Goal: Information Seeking & Learning: Learn about a topic

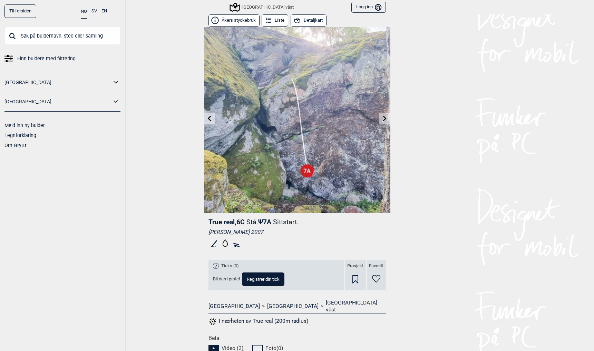
click at [49, 38] on input "text" at bounding box center [62, 36] width 116 height 18
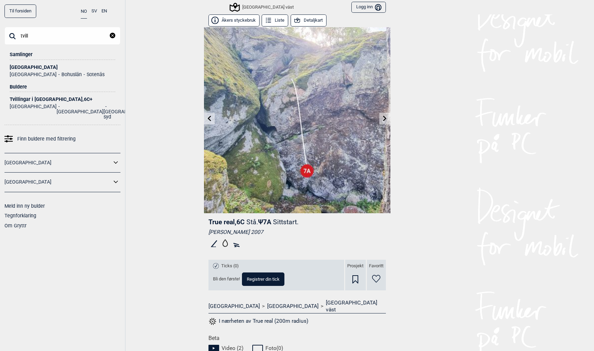
type input "tvill"
click at [28, 69] on div "[GEOGRAPHIC_DATA]" at bounding box center [63, 67] width 106 height 5
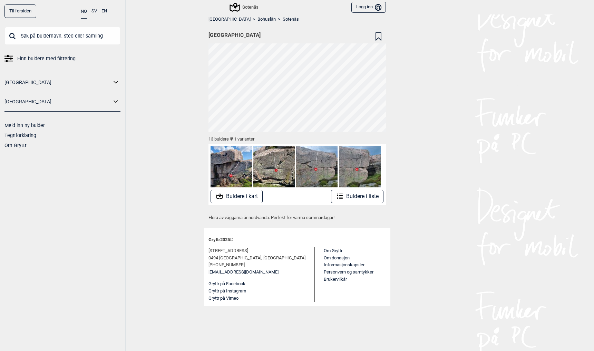
click at [220, 196] on icon at bounding box center [219, 196] width 8 height 8
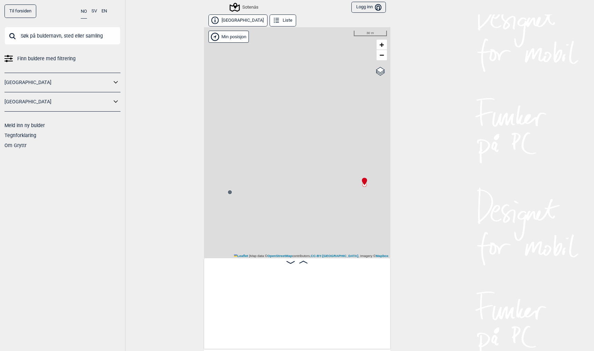
scroll to position [0, 54]
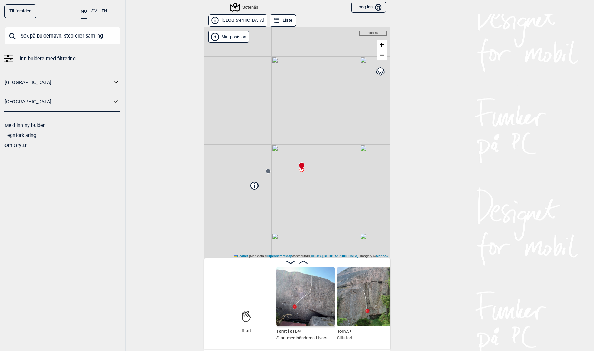
scroll to position [0, 43]
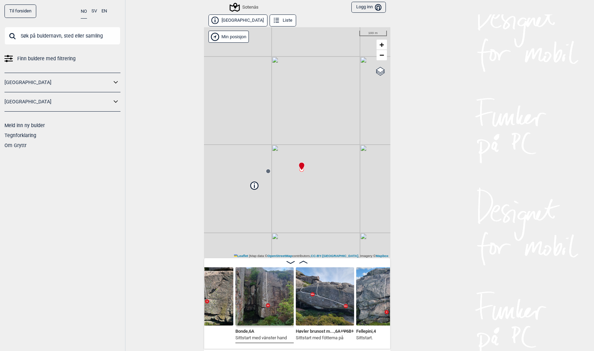
scroll to position [0, 276]
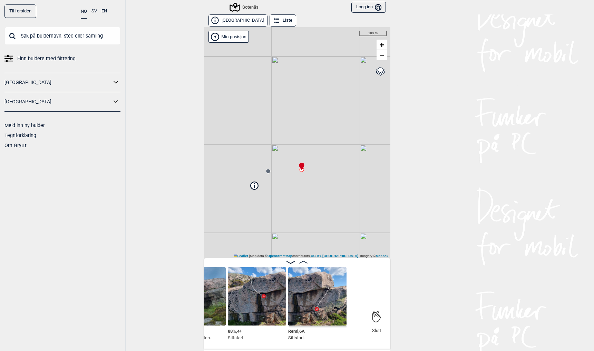
scroll to position [1, 0]
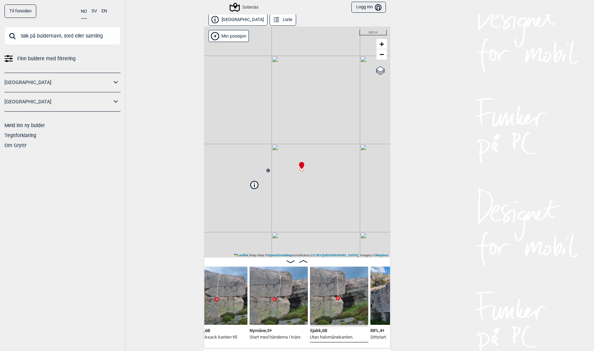
scroll to position [0, 613]
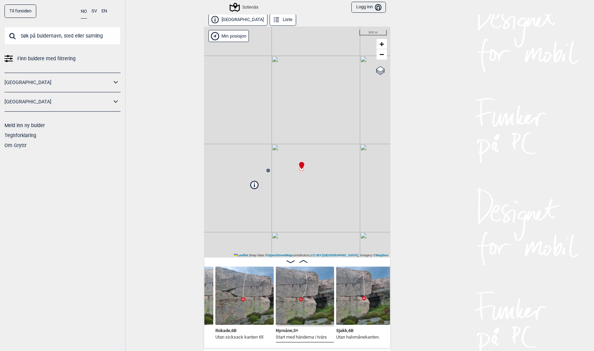
scroll to position [0, 583]
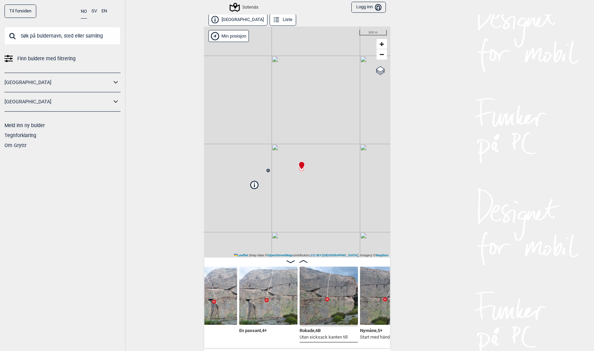
scroll to position [0, 500]
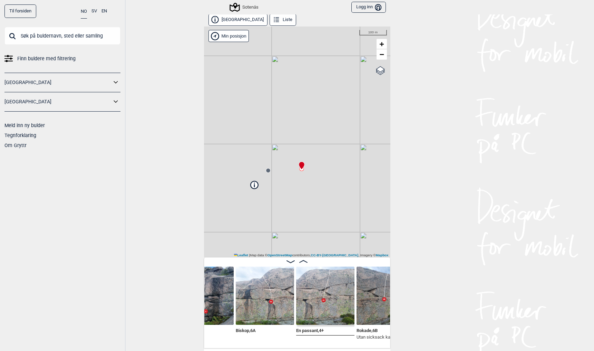
scroll to position [0, 443]
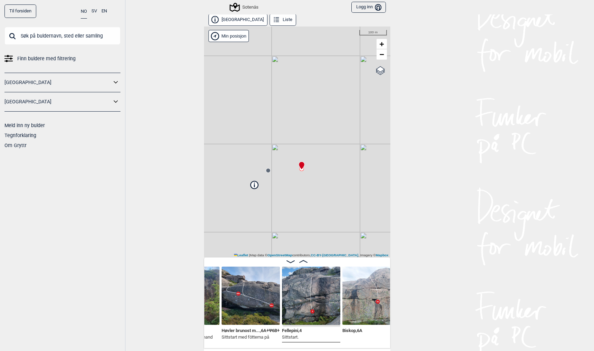
scroll to position [0, 341]
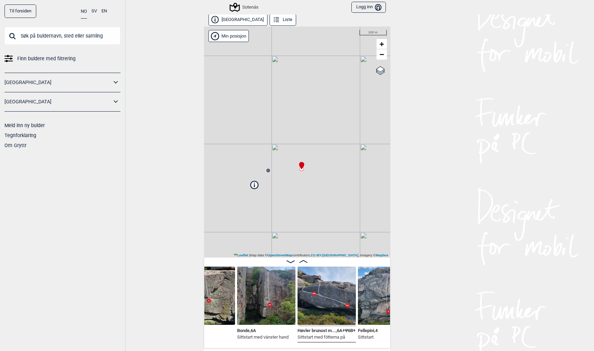
scroll to position [0, 258]
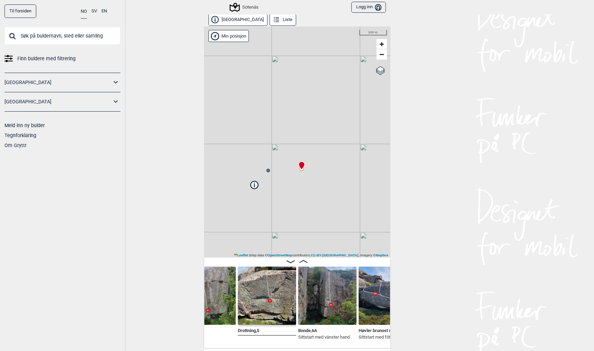
scroll to position [0, 195]
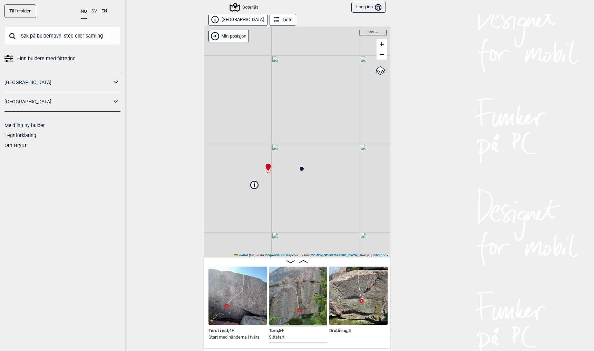
scroll to position [0, 109]
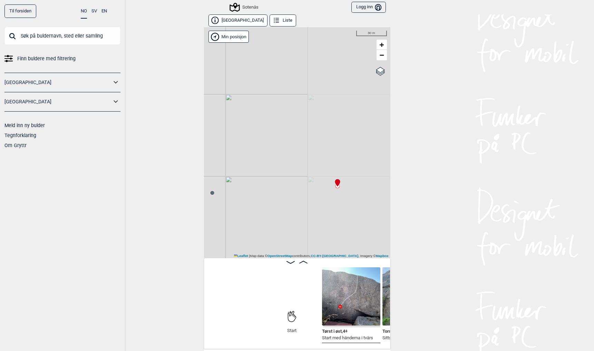
scroll to position [0, 111]
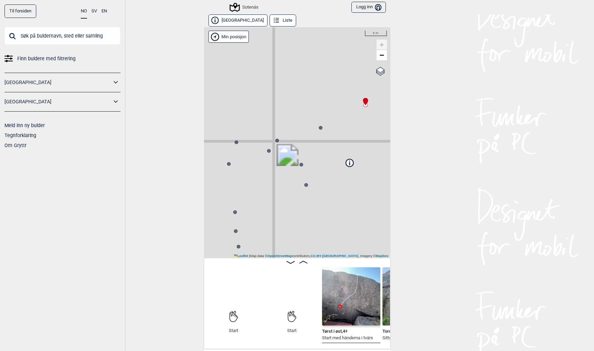
scroll to position [0, 54]
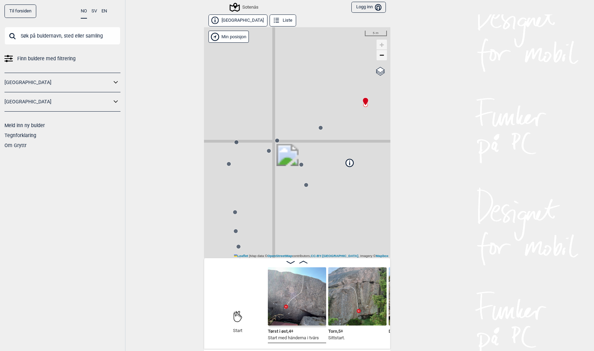
click at [382, 56] on span "−" at bounding box center [381, 55] width 4 height 9
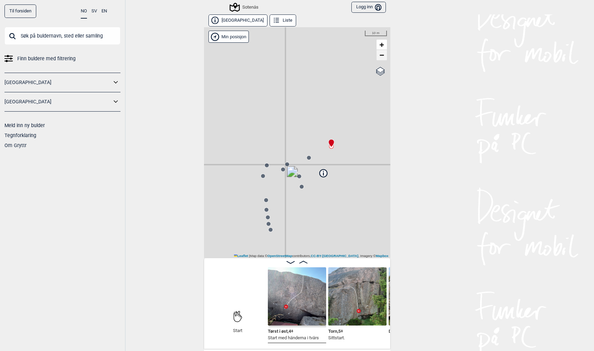
click at [382, 56] on span "−" at bounding box center [381, 55] width 4 height 9
click at [228, 24] on button "[GEOGRAPHIC_DATA]" at bounding box center [237, 20] width 59 height 12
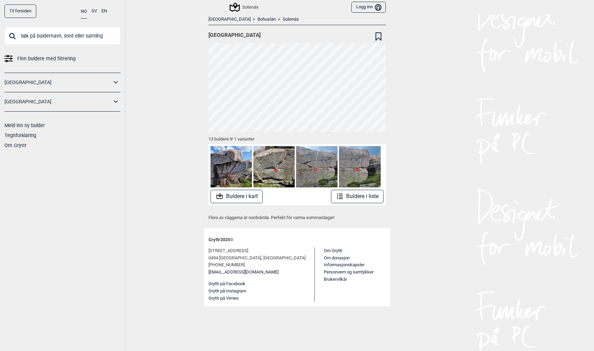
click at [244, 197] on button "Buldere i kart" at bounding box center [236, 196] width 52 height 13
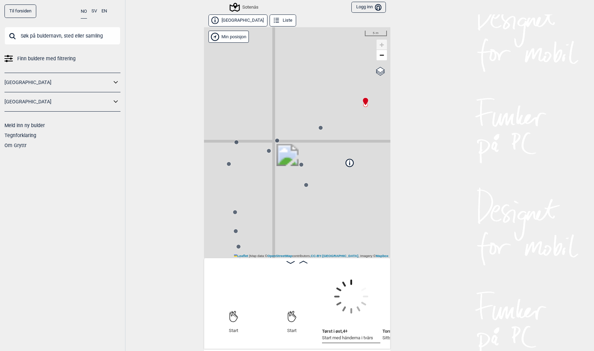
scroll to position [0, 54]
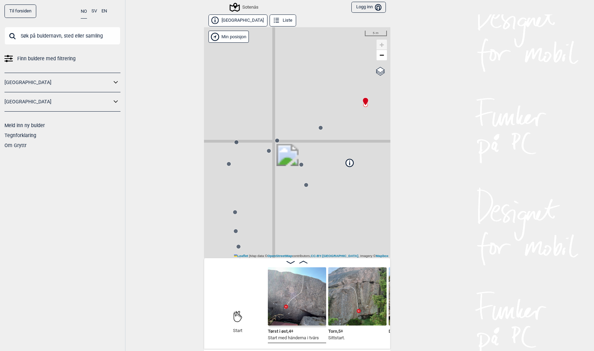
click at [301, 294] on img at bounding box center [297, 297] width 58 height 58
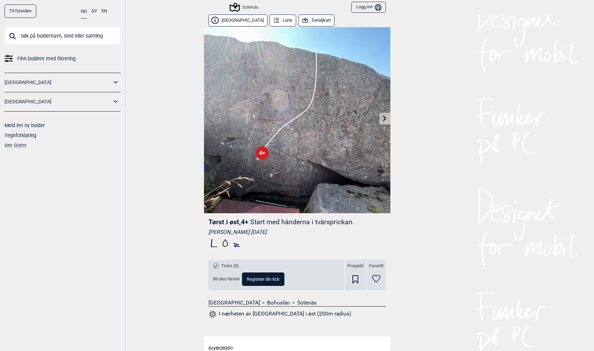
click at [383, 119] on icon at bounding box center [385, 119] width 6 height 6
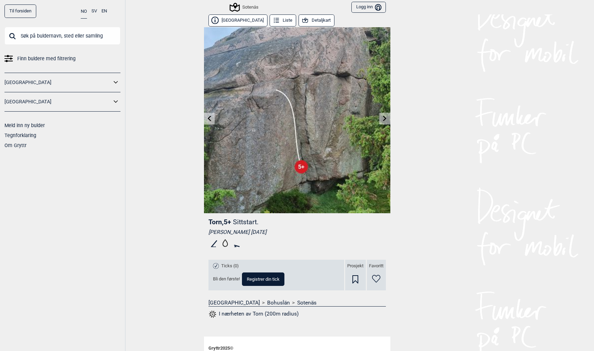
click at [383, 119] on icon at bounding box center [385, 119] width 6 height 6
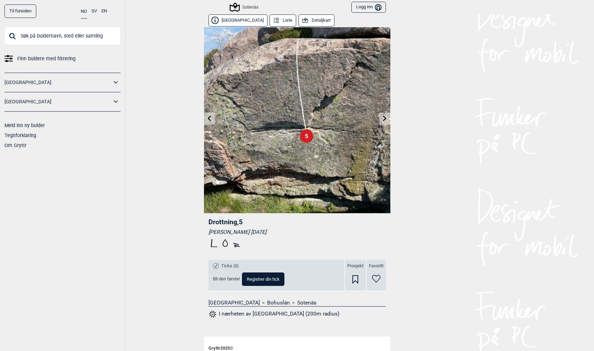
click at [383, 119] on icon at bounding box center [385, 119] width 6 height 6
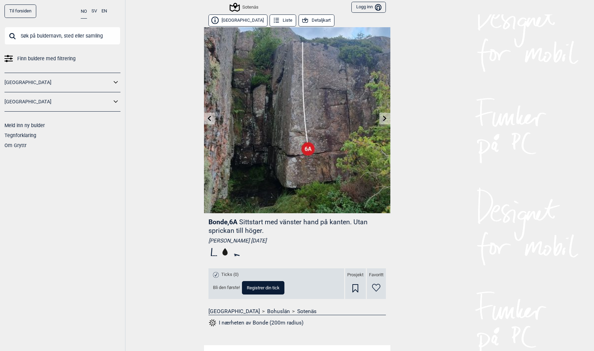
click at [383, 119] on icon at bounding box center [385, 119] width 6 height 6
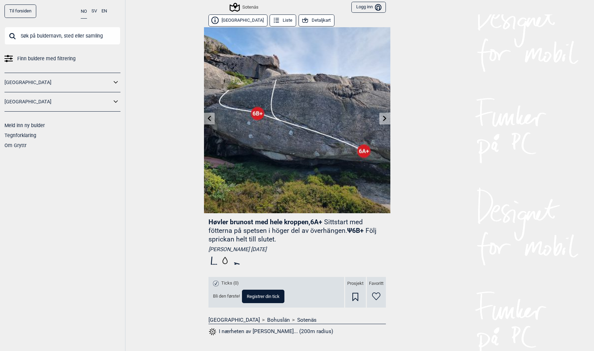
click at [383, 119] on icon at bounding box center [385, 119] width 6 height 6
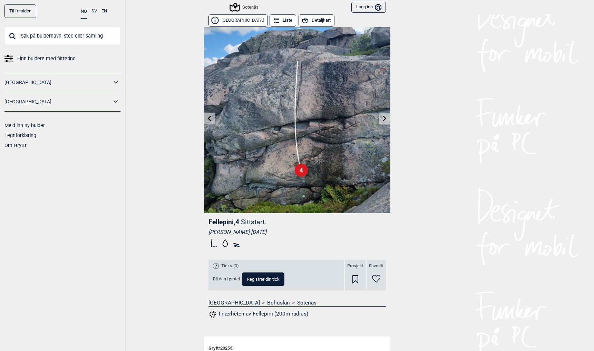
click at [383, 119] on icon at bounding box center [385, 119] width 6 height 6
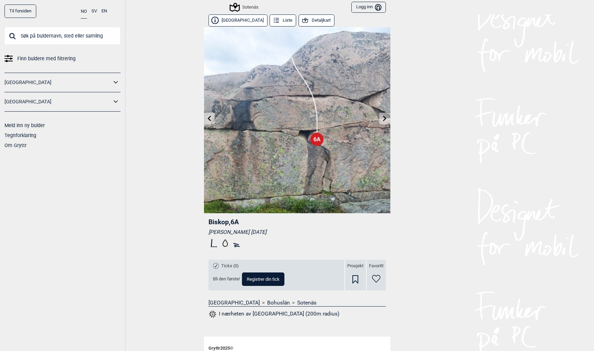
click at [383, 119] on icon at bounding box center [385, 119] width 6 height 6
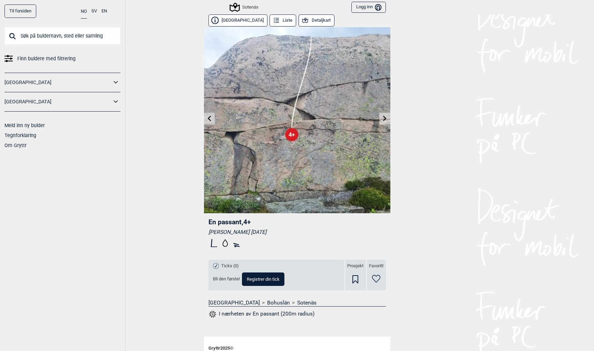
click at [383, 119] on icon at bounding box center [385, 119] width 6 height 6
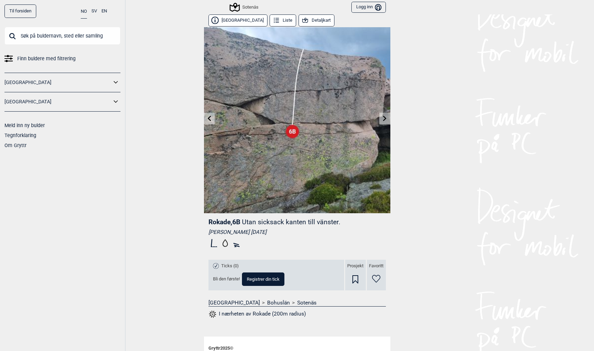
click at [383, 119] on icon at bounding box center [385, 119] width 6 height 6
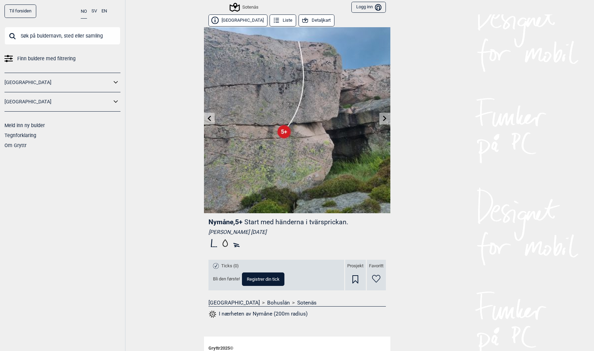
click at [383, 119] on icon at bounding box center [385, 119] width 6 height 6
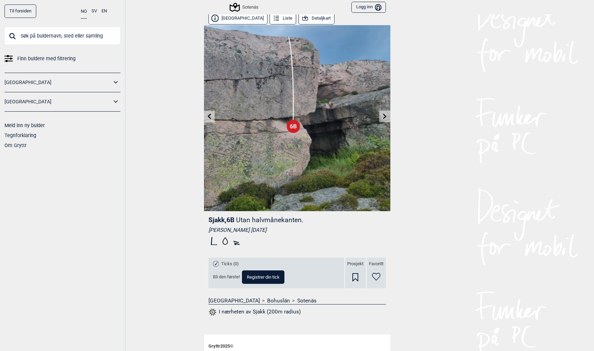
scroll to position [1, 0]
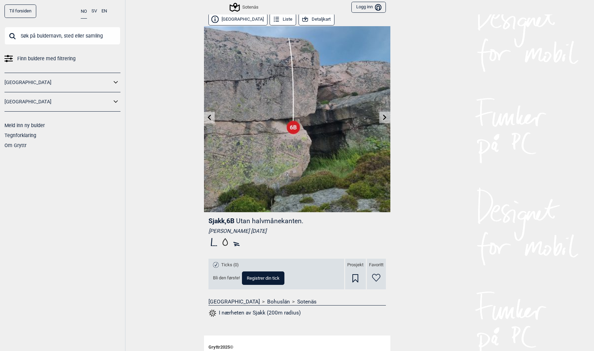
click at [383, 118] on icon at bounding box center [385, 118] width 6 height 6
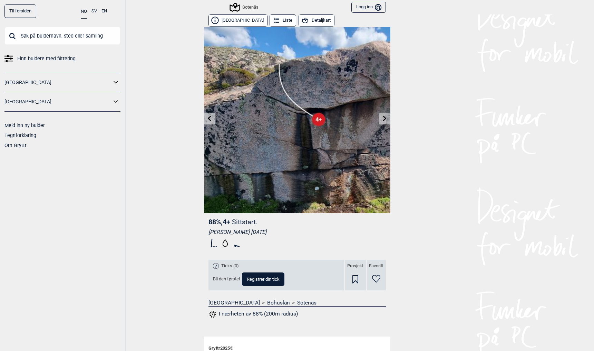
click at [383, 118] on icon at bounding box center [385, 119] width 6 height 6
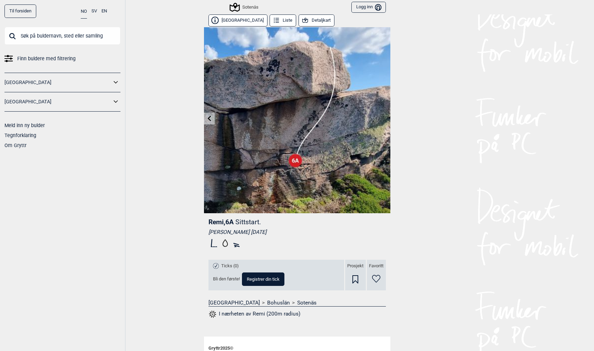
click at [269, 20] on button "Liste" at bounding box center [282, 20] width 27 height 12
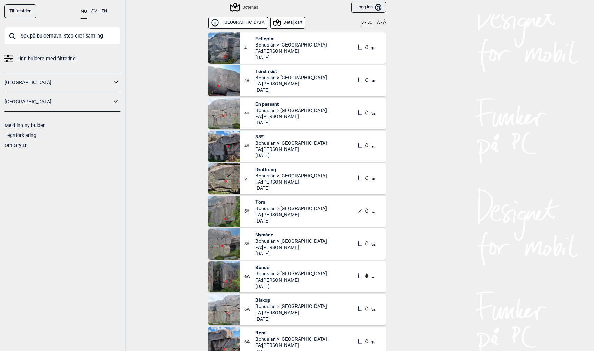
click at [222, 91] on img at bounding box center [223, 80] width 31 height 31
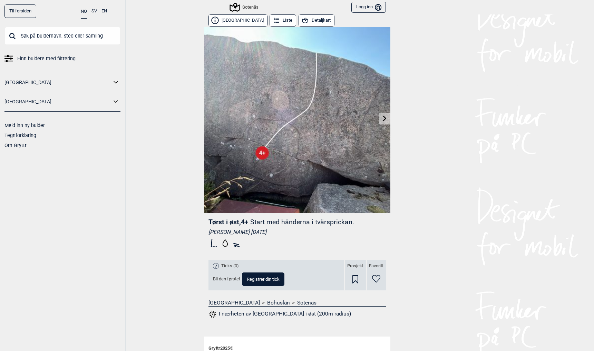
click at [232, 226] on div "Tørst i øst , 4+ Start med händerna i tvärsprickan. Tina Jørgensen 2025.07.17" at bounding box center [296, 234] width 177 height 33
click at [232, 221] on span "Tørst i øst , 4+" at bounding box center [228, 222] width 40 height 8
drag, startPoint x: 232, startPoint y: 221, endPoint x: 213, endPoint y: 219, distance: 18.7
click at [213, 219] on span "Tørst i øst , 4+" at bounding box center [228, 222] width 40 height 8
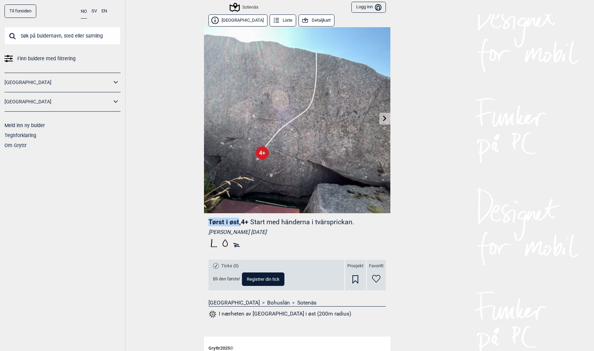
copy span "Tørst i øst"
click at [273, 22] on button "Liste" at bounding box center [282, 20] width 27 height 12
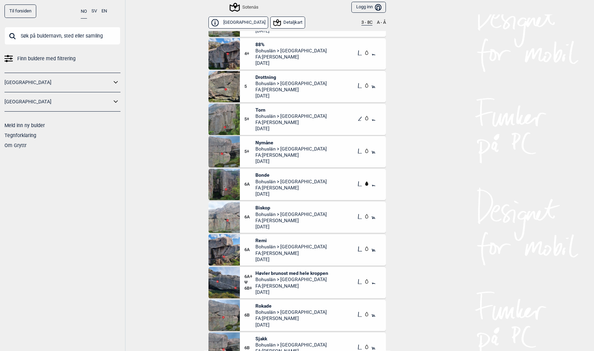
scroll to position [83, 0]
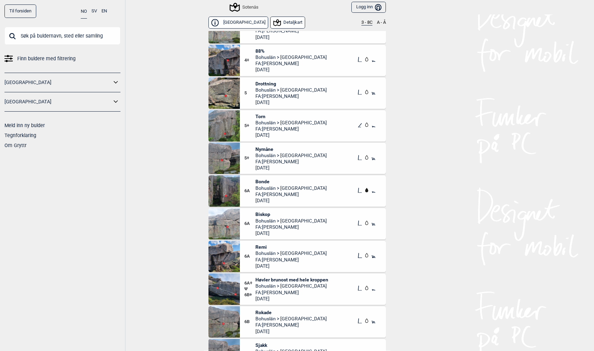
click at [257, 249] on span "Remi" at bounding box center [290, 247] width 71 height 6
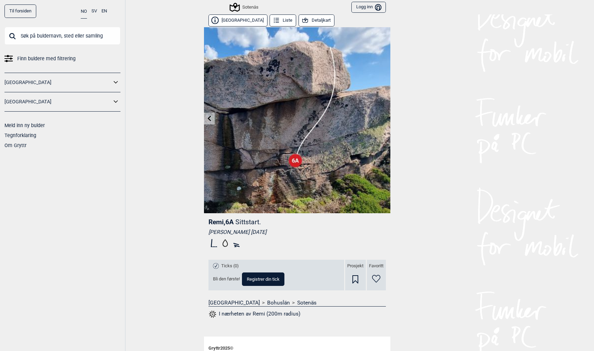
click at [217, 222] on span "Remi , 6A" at bounding box center [220, 222] width 25 height 8
copy span "Remi"
click at [47, 35] on input "text" at bounding box center [62, 36] width 116 height 18
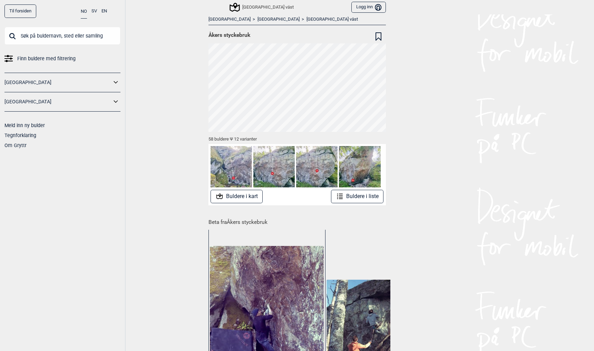
click at [233, 196] on button "Buldere i kart" at bounding box center [236, 196] width 52 height 13
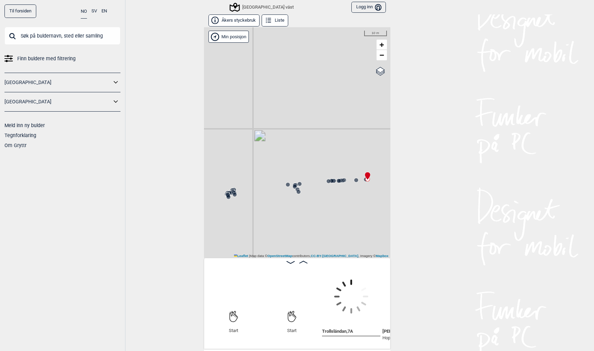
scroll to position [0, 53]
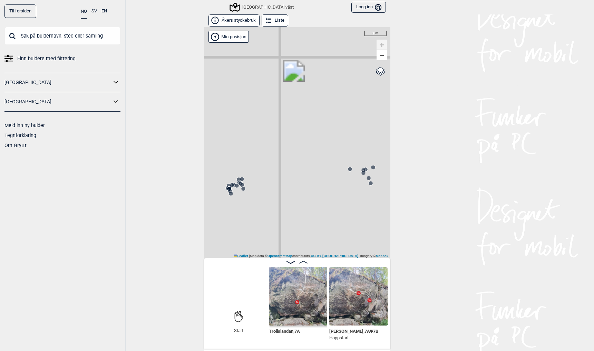
click at [229, 193] on circle at bounding box center [231, 194] width 4 height 4
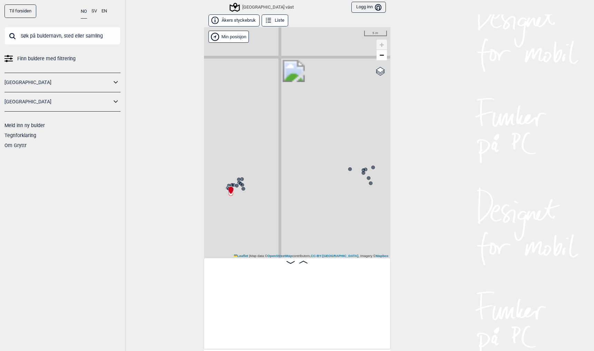
scroll to position [0, 1930]
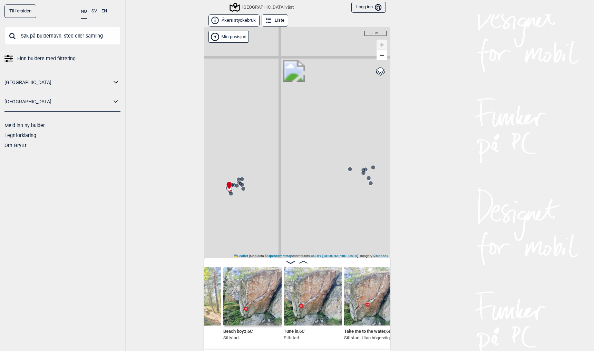
scroll to position [0, 3001]
click at [362, 301] on img at bounding box center [372, 297] width 58 height 58
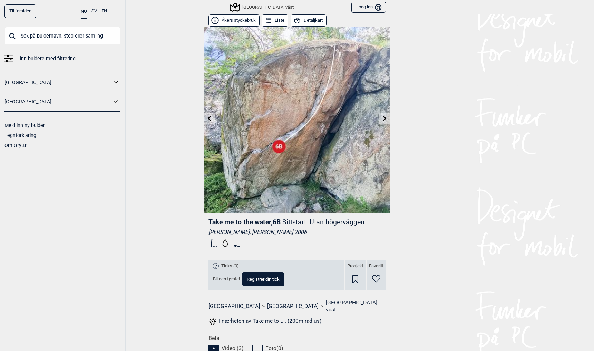
click at [262, 221] on span "Take me to the water , 6B" at bounding box center [244, 222] width 72 height 8
drag, startPoint x: 262, startPoint y: 221, endPoint x: 214, endPoint y: 218, distance: 48.1
click at [212, 220] on span "Take me to the water , 6B" at bounding box center [244, 222] width 72 height 8
copy span "Take me to the water"
click at [28, 36] on input "text" at bounding box center [62, 36] width 116 height 18
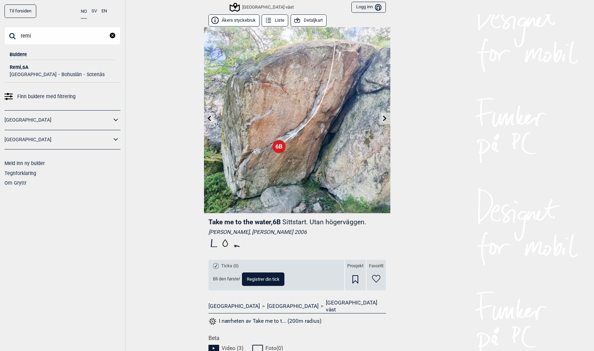
type input "remi"
click at [18, 67] on div "Remi , 6A" at bounding box center [63, 67] width 106 height 5
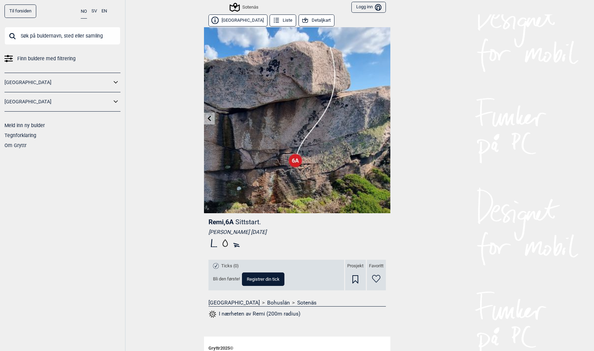
click at [208, 117] on icon at bounding box center [208, 119] width 3 height 6
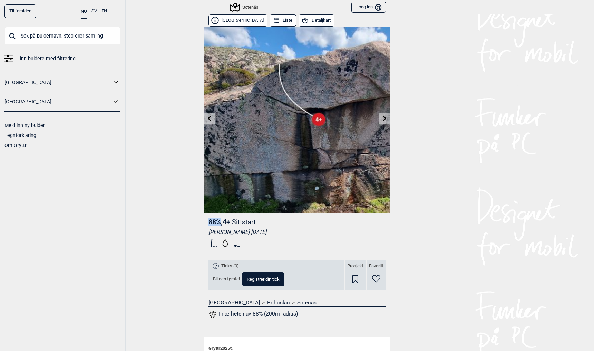
drag, startPoint x: 208, startPoint y: 222, endPoint x: 219, endPoint y: 222, distance: 10.4
click at [219, 222] on span "88% , 4+" at bounding box center [219, 222] width 22 height 8
copy span "88%"
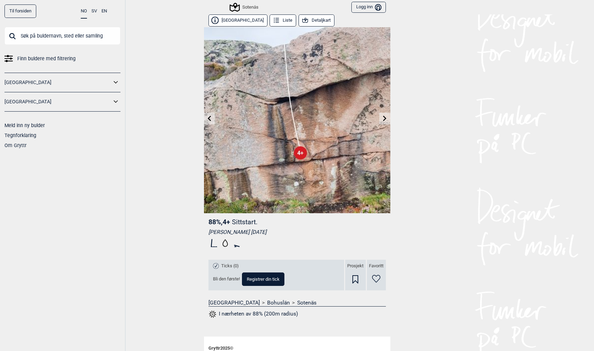
click at [17, 8] on link "Til forsiden" at bounding box center [20, 10] width 32 height 13
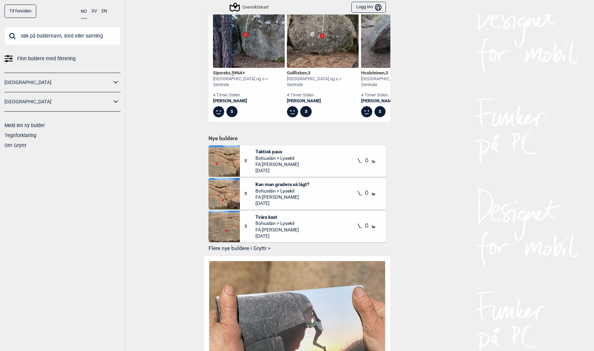
scroll to position [342, 0]
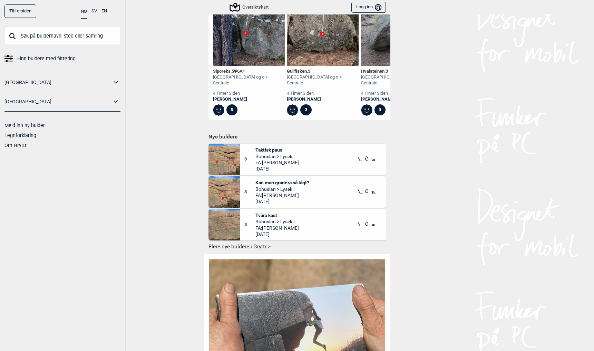
click at [226, 133] on h1 "Nye buldere" at bounding box center [296, 136] width 177 height 7
click at [224, 242] on button "Flere nye buldere i Gryttr >" at bounding box center [296, 247] width 177 height 11
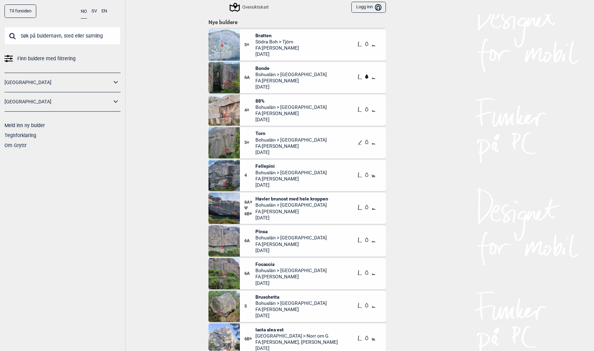
scroll to position [717, 0]
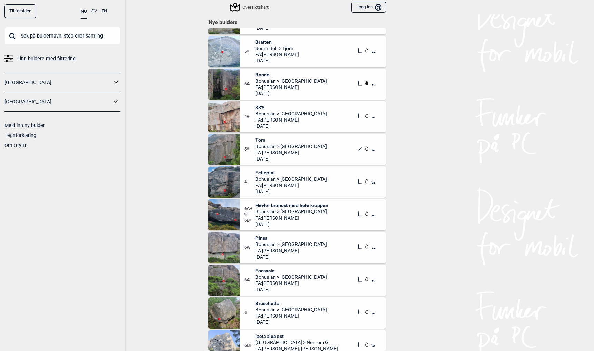
click at [271, 206] on span "Høvler brunost med hele kroppen" at bounding box center [291, 205] width 73 height 6
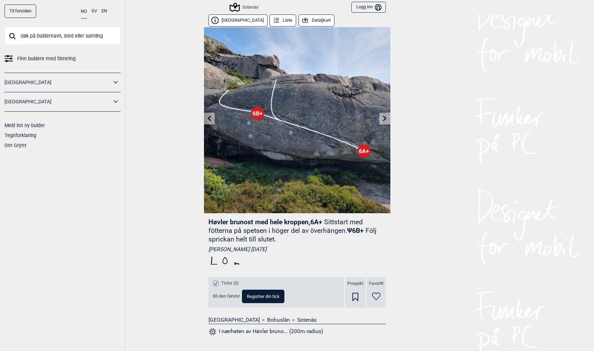
click at [16, 11] on link "Til forsiden" at bounding box center [20, 10] width 32 height 13
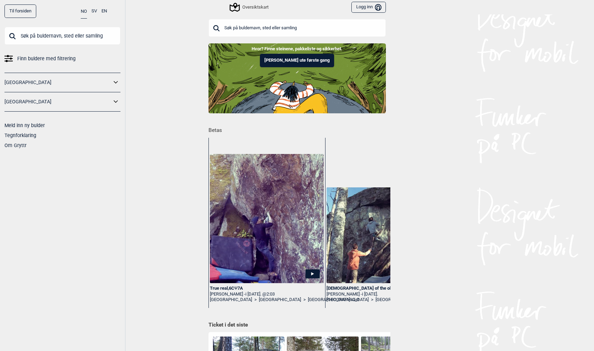
click at [46, 36] on input "text" at bounding box center [62, 36] width 116 height 18
paste input "The crack"
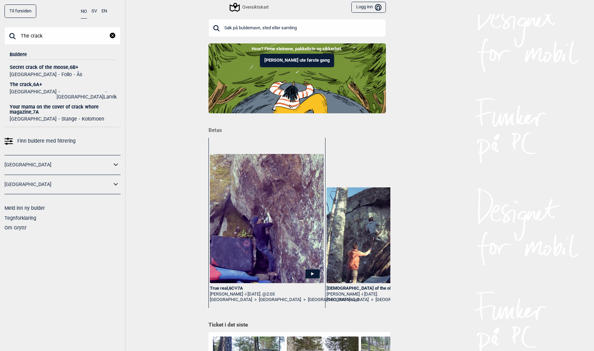
type input "The crack"
click at [23, 86] on div "The crack , 6A+" at bounding box center [63, 84] width 106 height 5
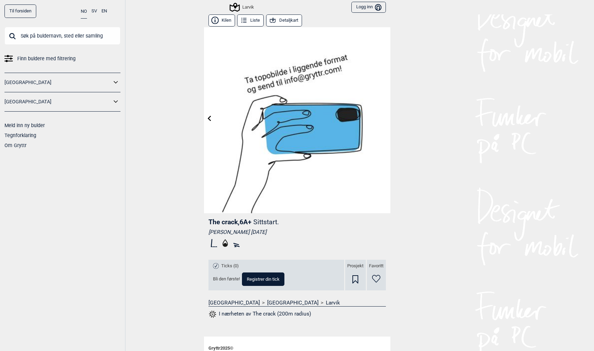
click at [271, 20] on icon at bounding box center [273, 21] width 8 height 8
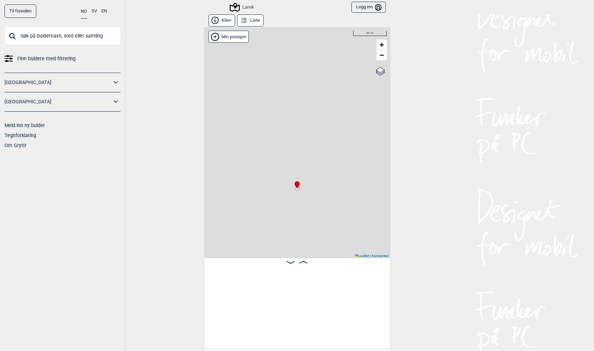
scroll to position [0, 115]
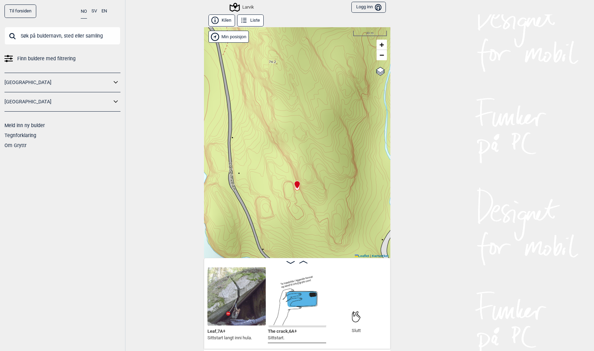
click at [219, 17] on button "Kilen" at bounding box center [221, 20] width 27 height 12
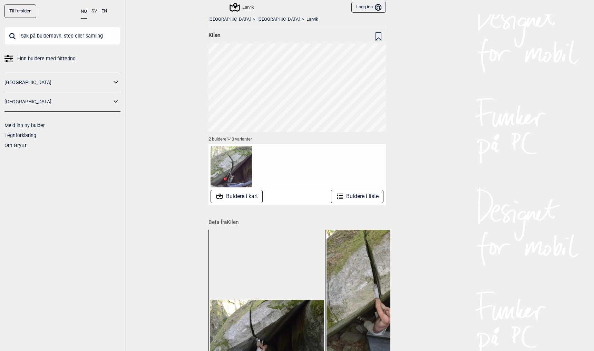
click at [212, 36] on span "Kilen" at bounding box center [214, 35] width 12 height 7
copy span "Kilen"
